Goal: Task Accomplishment & Management: Use online tool/utility

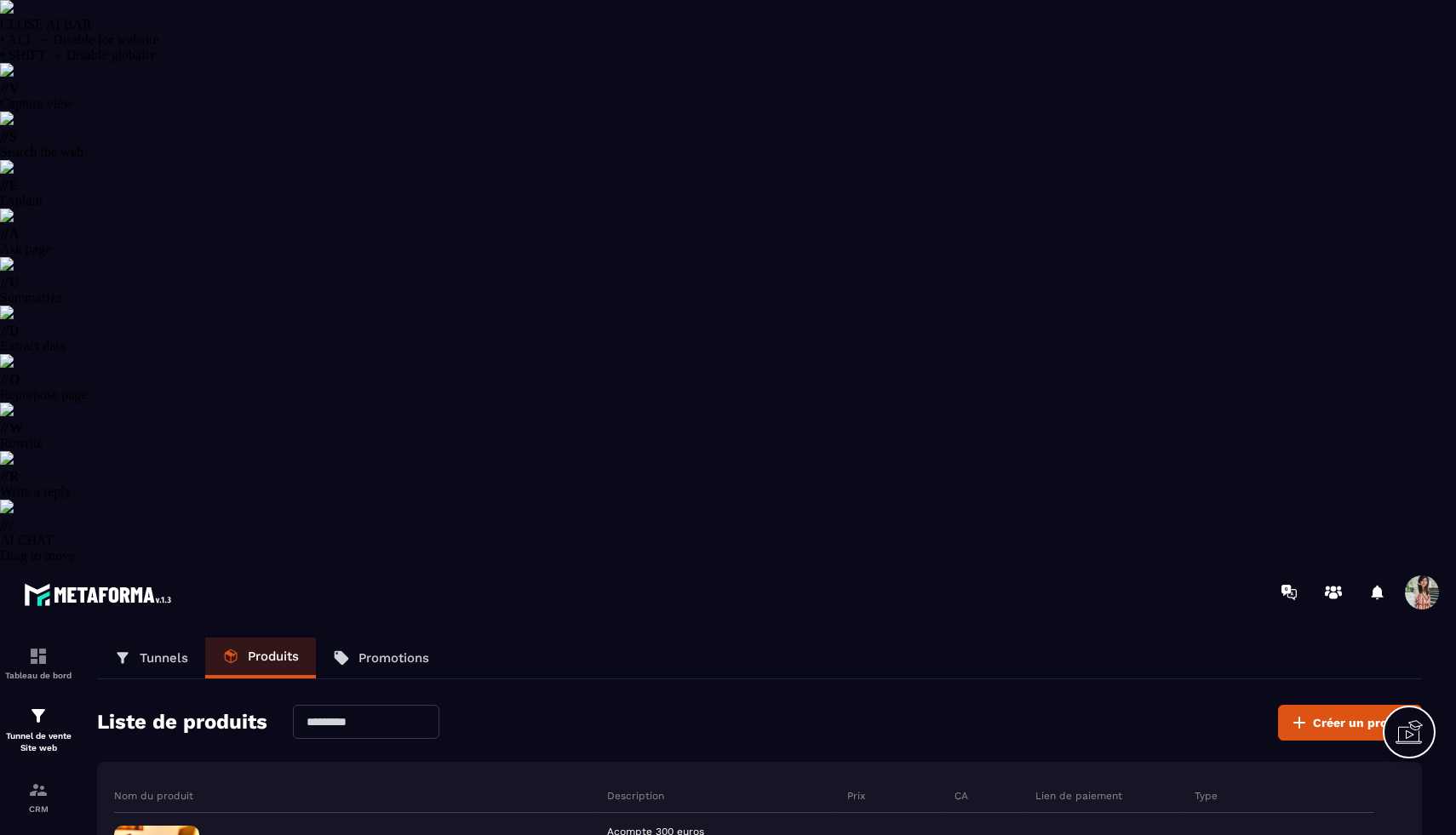
select select "******"
click at [40, 730] on p "Tunnel de vente Site web" at bounding box center [38, 742] width 68 height 24
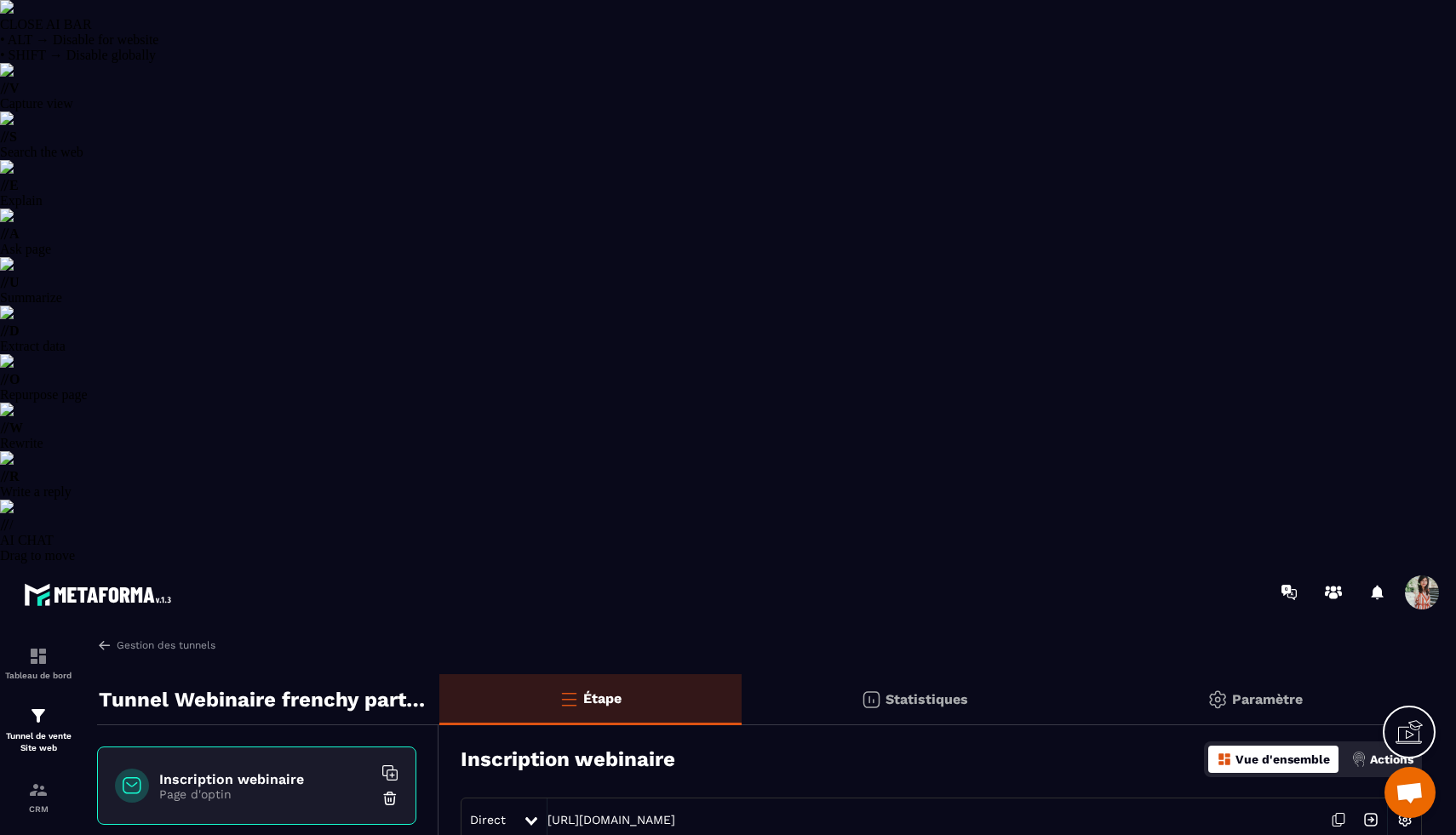
click at [293, 771] on h6 "Inscription webinaire" at bounding box center [265, 779] width 213 height 16
click at [1338, 804] on icon at bounding box center [1338, 820] width 32 height 32
